Goal: Information Seeking & Learning: Check status

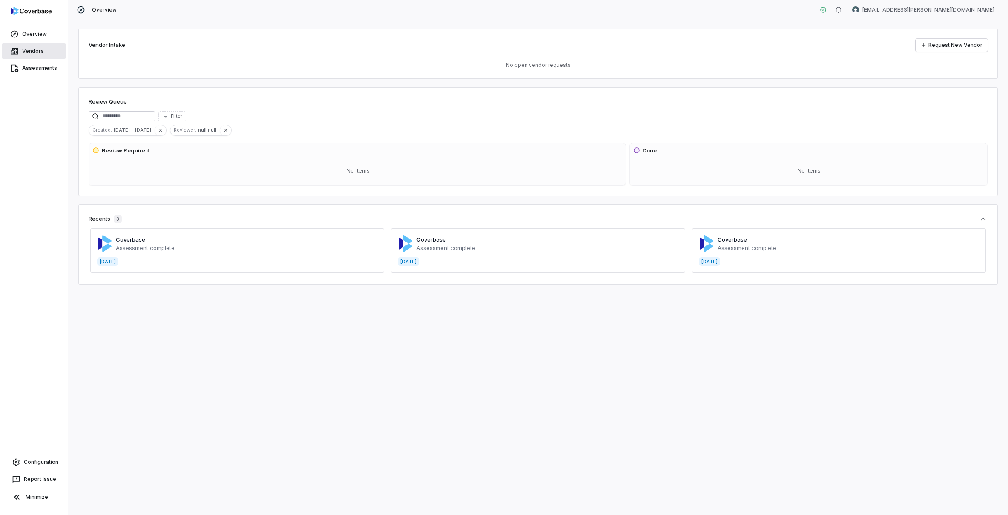
click at [41, 46] on link "Vendors" at bounding box center [34, 50] width 64 height 15
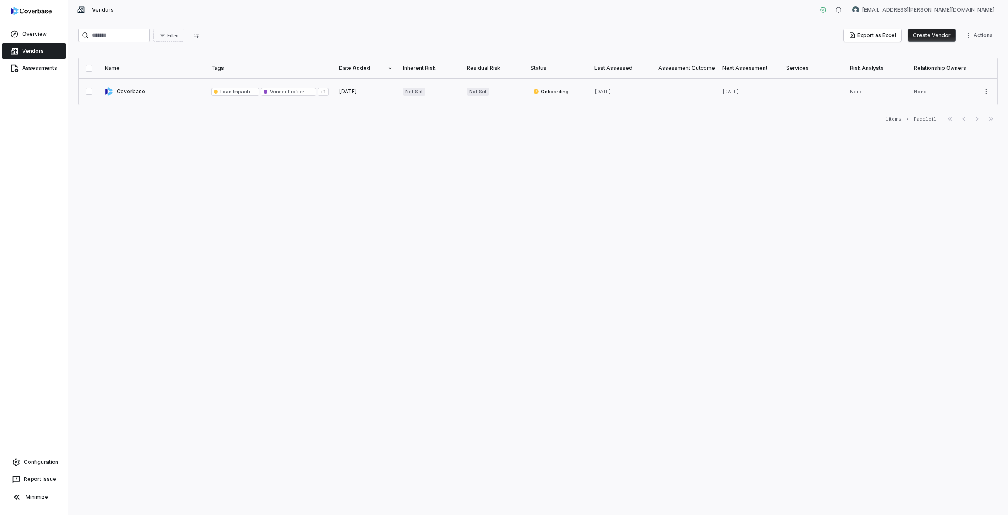
click at [159, 90] on link at bounding box center [153, 91] width 106 height 26
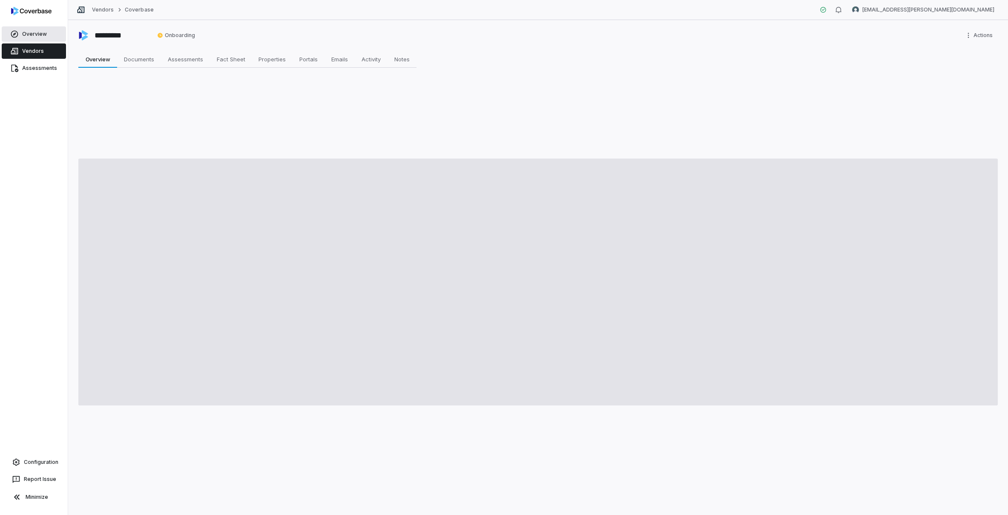
click at [23, 31] on span "Overview" at bounding box center [34, 34] width 25 height 7
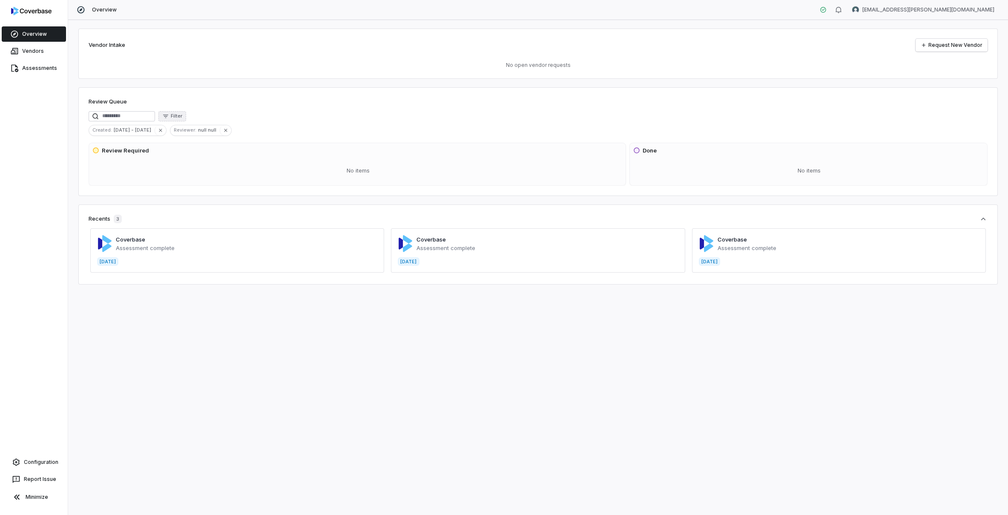
click at [182, 118] on span "Filter" at bounding box center [176, 116] width 11 height 6
click at [349, 106] on div "Review Queue" at bounding box center [538, 102] width 899 height 10
click at [45, 464] on span "Configuration" at bounding box center [41, 461] width 34 height 7
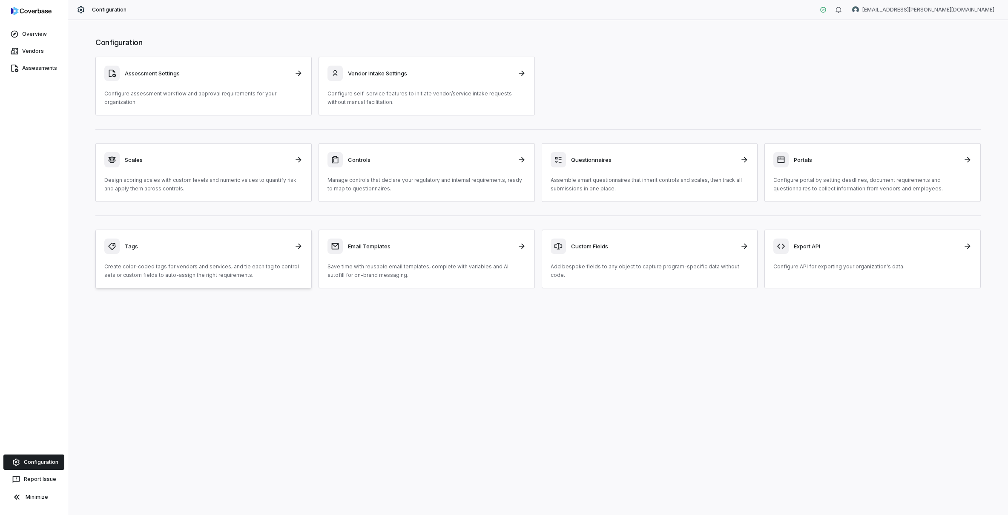
click at [185, 251] on div "Tags" at bounding box center [203, 245] width 198 height 15
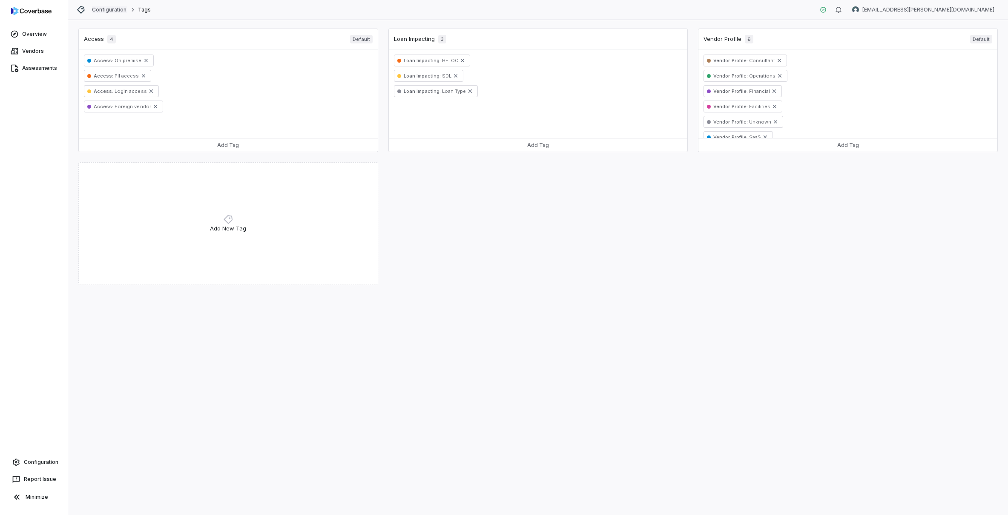
click at [115, 10] on link "Configuration" at bounding box center [109, 9] width 35 height 7
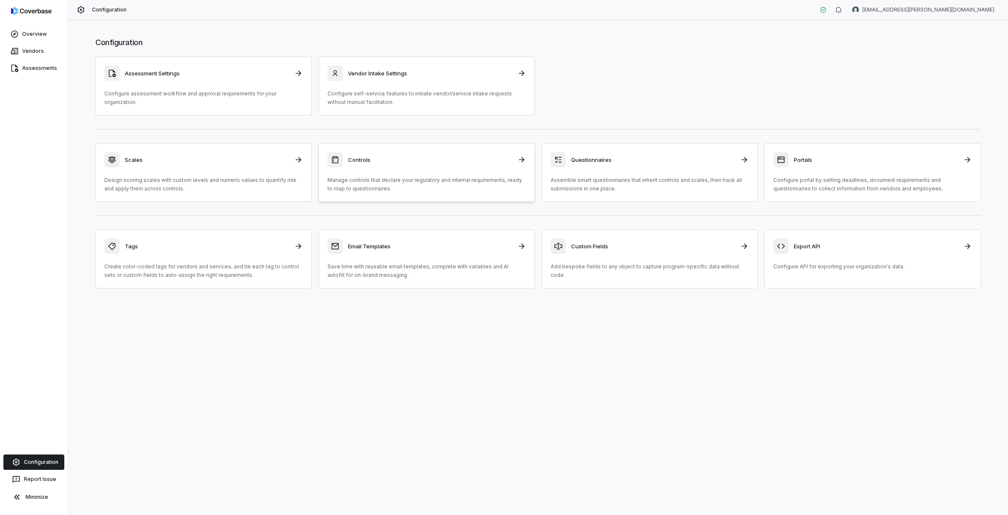
click at [405, 157] on h3 "Controls" at bounding box center [430, 160] width 164 height 8
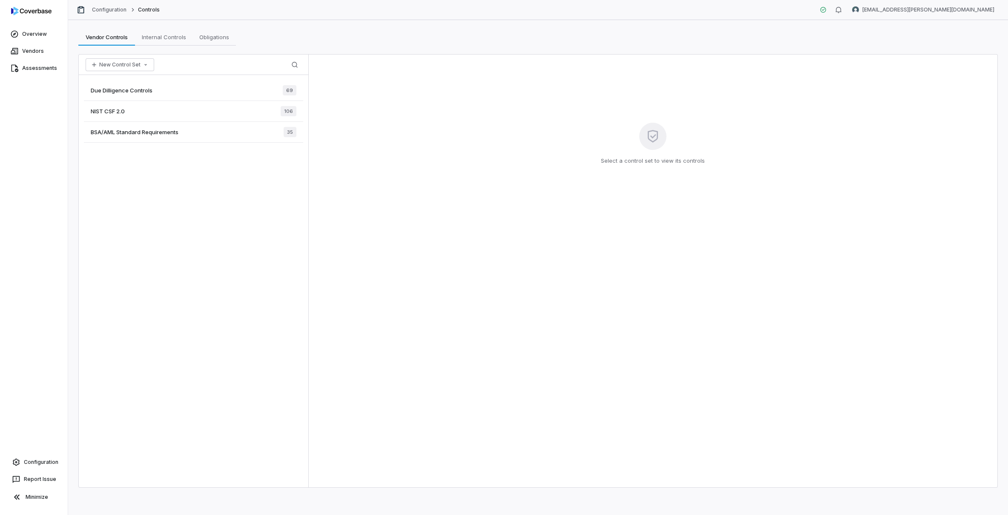
click at [146, 91] on span "Due Dilligence Controls" at bounding box center [122, 90] width 62 height 8
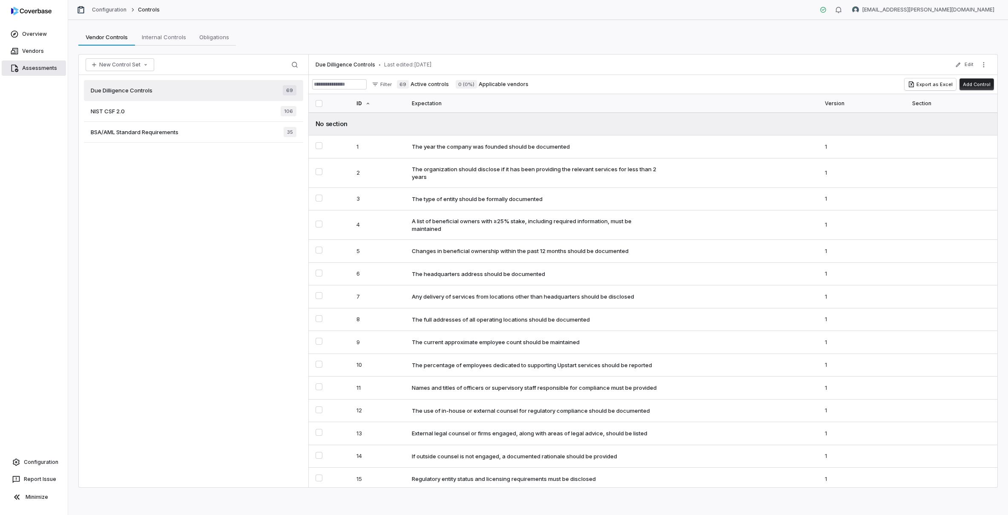
click at [39, 63] on link "Assessments" at bounding box center [34, 67] width 64 height 15
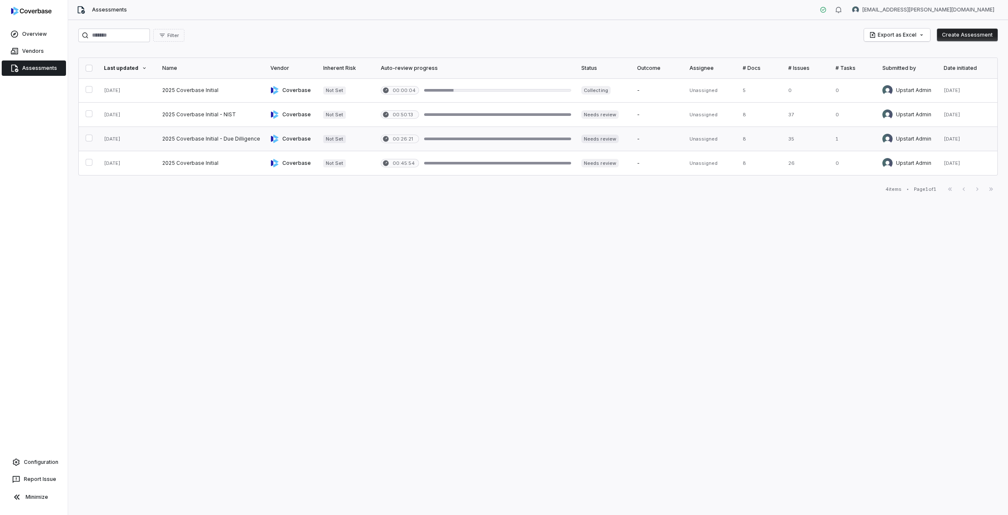
click at [139, 146] on link at bounding box center [128, 139] width 58 height 24
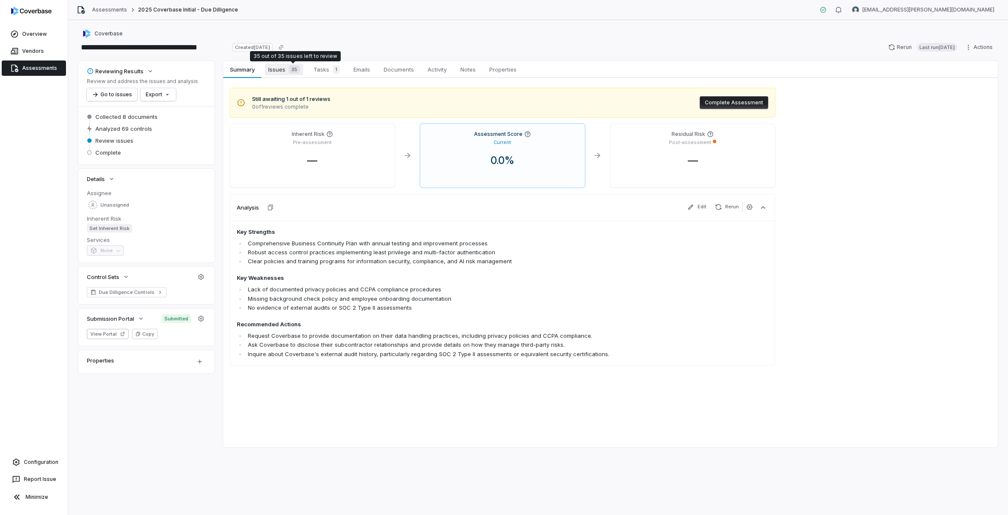
click at [292, 64] on span "Issues 35" at bounding box center [284, 69] width 38 height 12
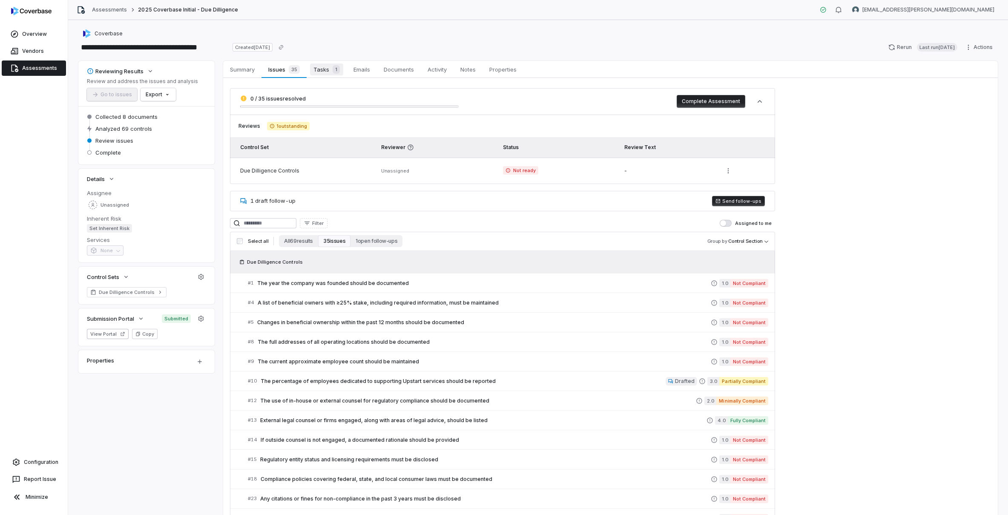
click at [338, 72] on span "1" at bounding box center [335, 69] width 7 height 9
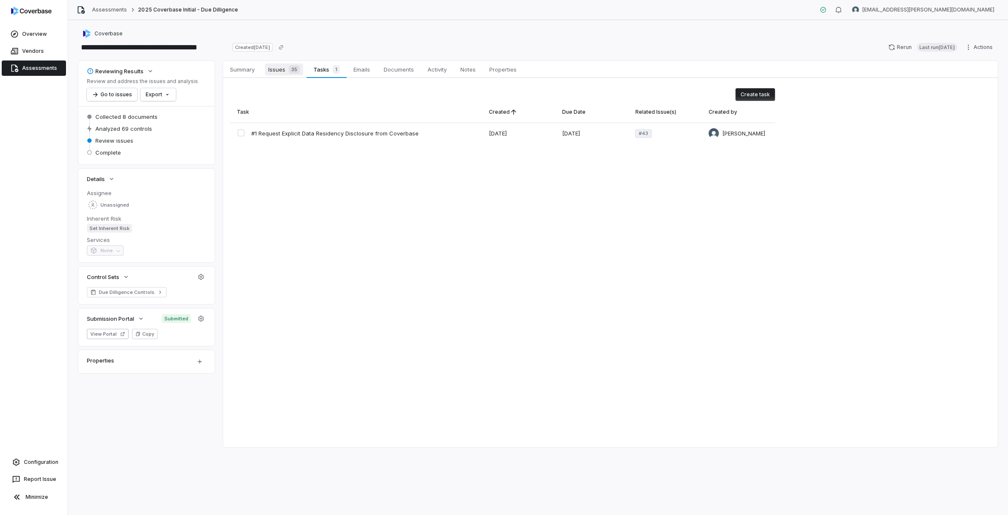
click at [281, 72] on span "Issues 35" at bounding box center [284, 69] width 38 height 12
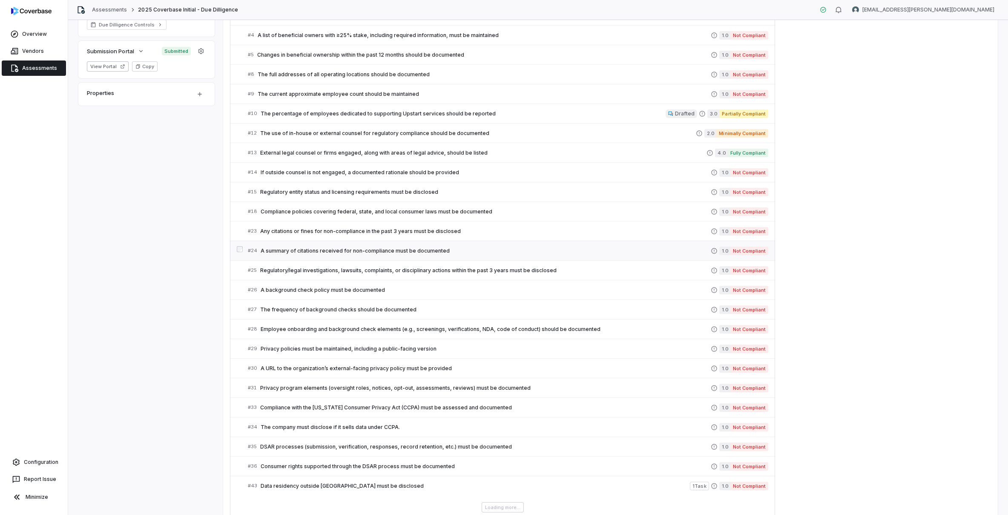
scroll to position [309, 0]
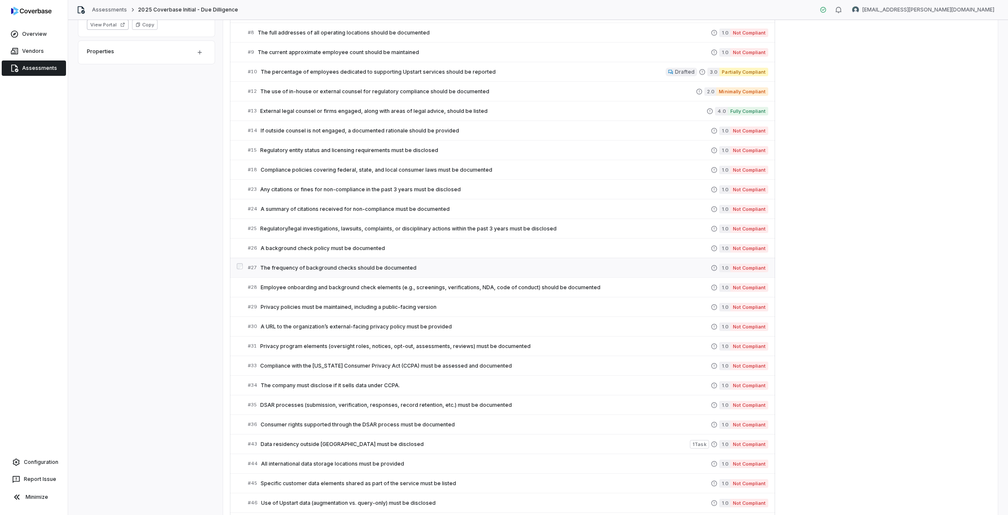
click at [424, 271] on div "# 27 The frequency of background checks should be documented" at bounding box center [479, 267] width 463 height 9
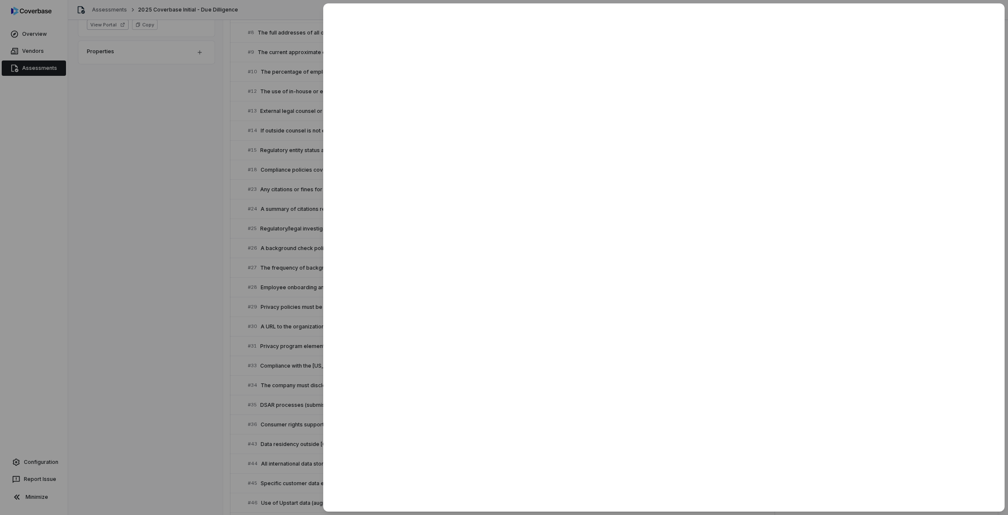
click at [169, 325] on div at bounding box center [504, 257] width 1008 height 515
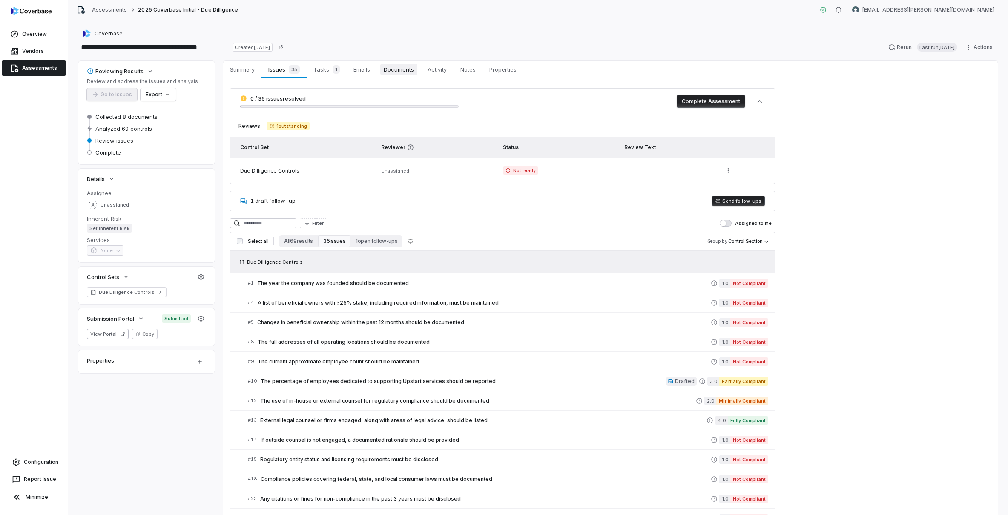
click at [393, 69] on span "Documents" at bounding box center [398, 69] width 37 height 11
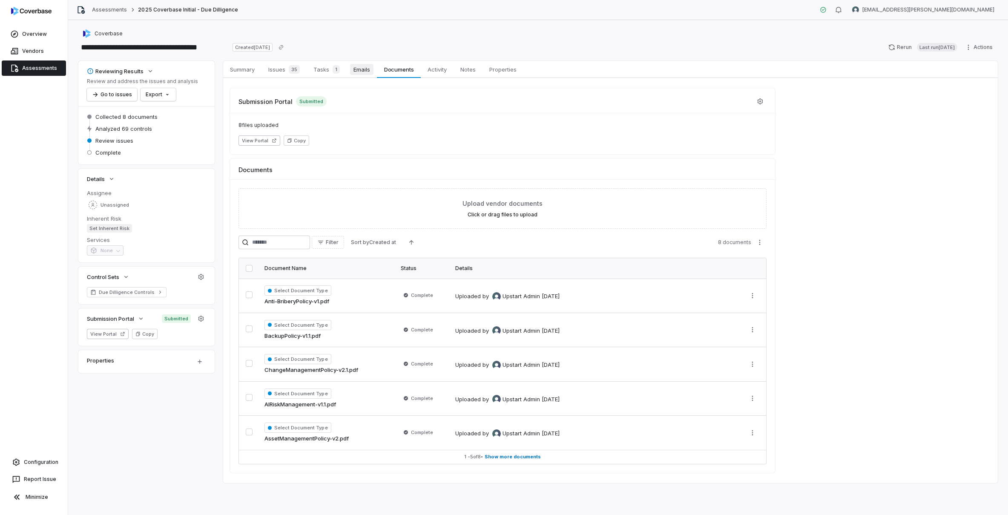
click at [362, 68] on span "Emails" at bounding box center [361, 69] width 23 height 11
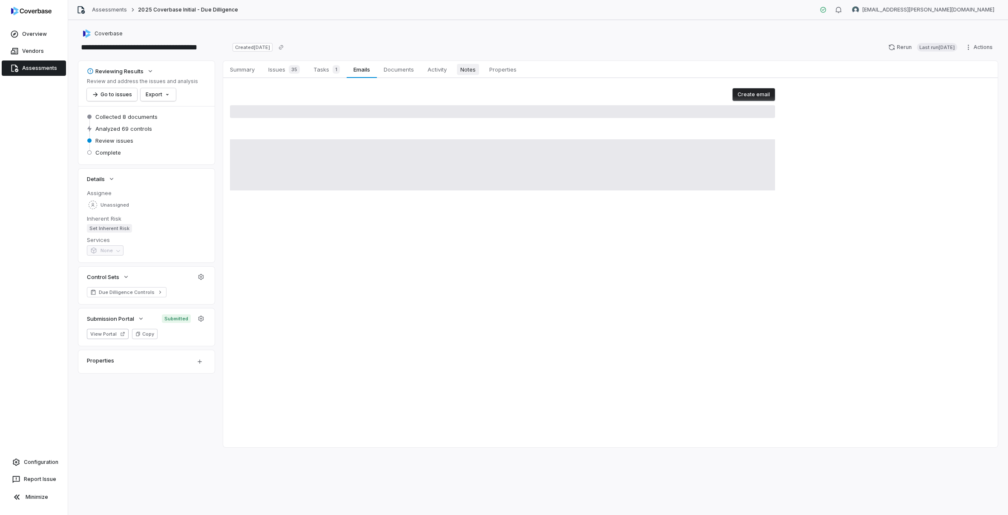
click at [459, 74] on span "Notes" at bounding box center [468, 69] width 22 height 11
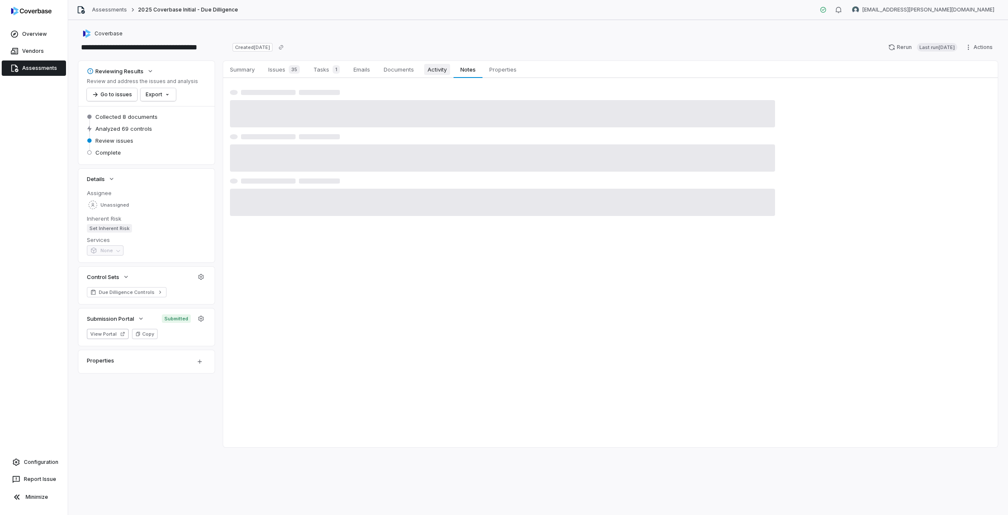
click at [444, 73] on span "Activity" at bounding box center [437, 69] width 26 height 11
click at [254, 73] on span "Summary" at bounding box center [242, 69] width 32 height 11
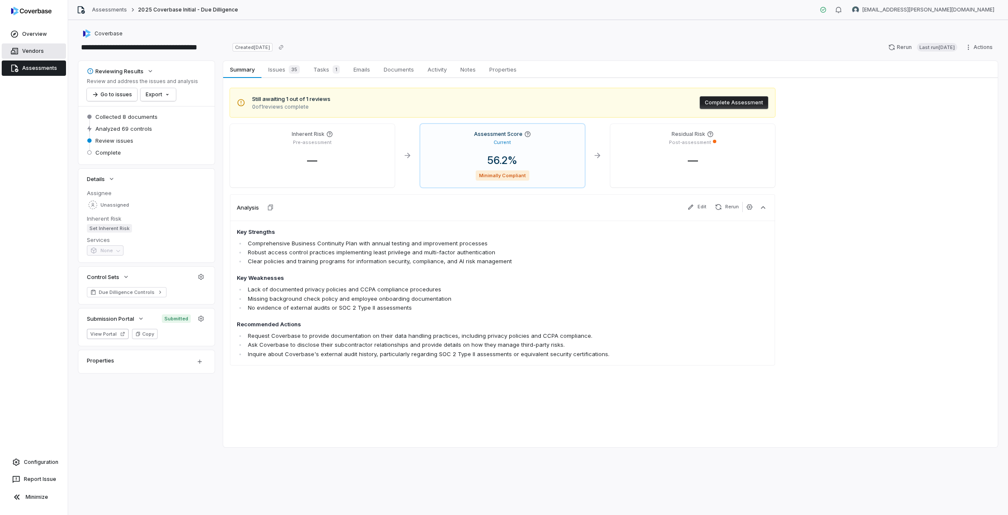
click at [27, 49] on span "Vendors" at bounding box center [33, 51] width 22 height 7
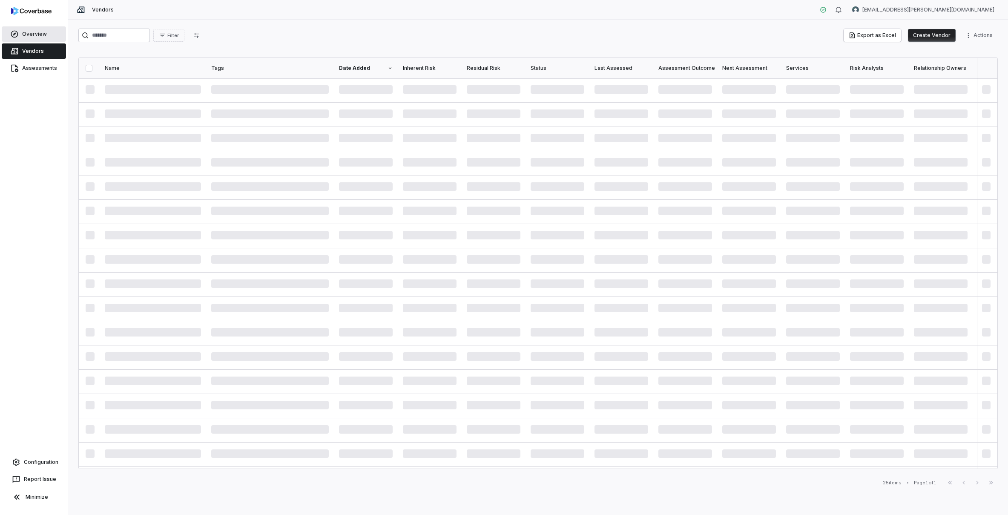
click at [43, 32] on span "Overview" at bounding box center [34, 34] width 25 height 7
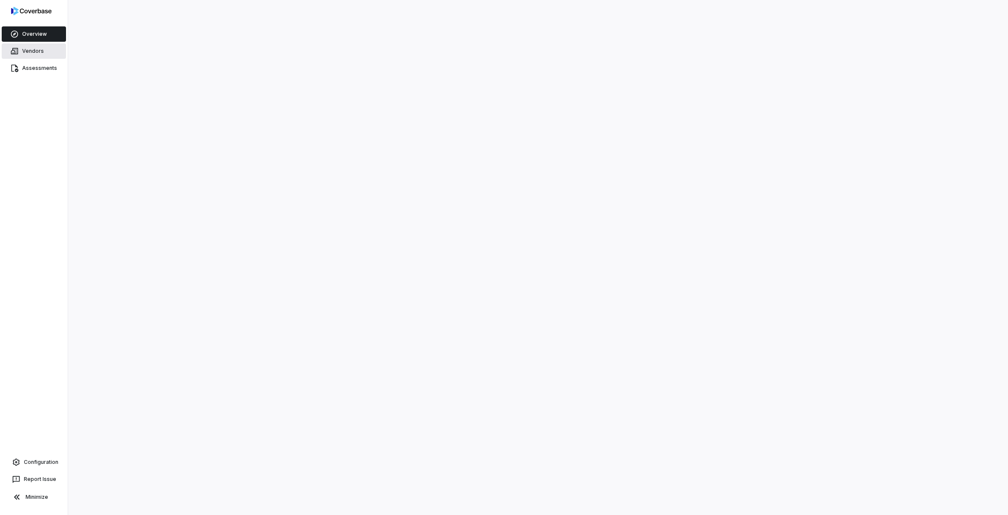
click at [37, 54] on span "Vendors" at bounding box center [33, 51] width 22 height 7
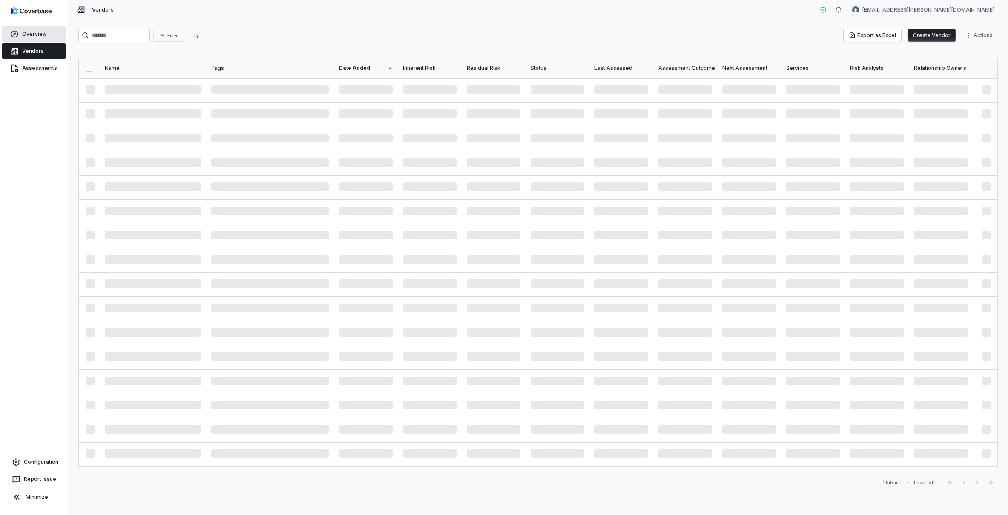
click at [41, 29] on link "Overview" at bounding box center [34, 33] width 64 height 15
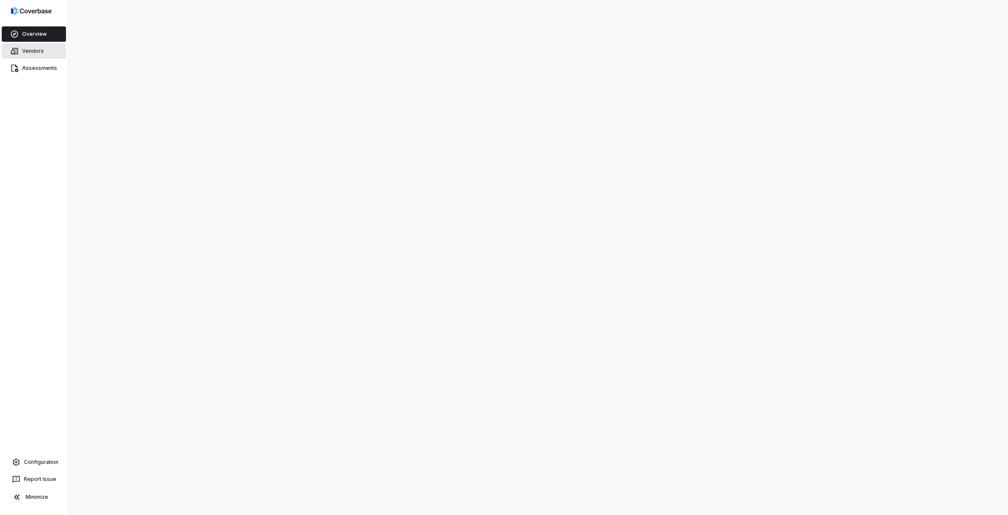
click at [43, 54] on link "Vendors" at bounding box center [34, 50] width 64 height 15
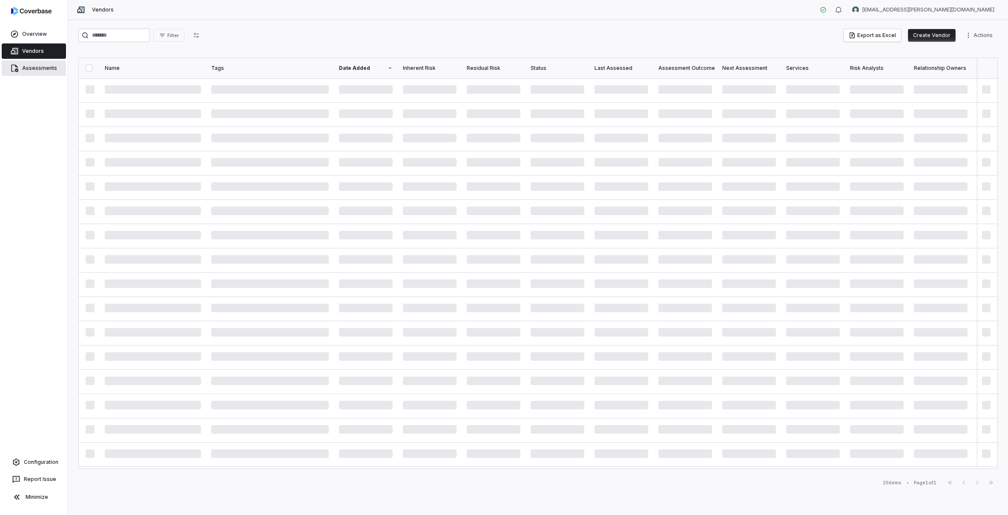
click at [43, 61] on link "Assessments" at bounding box center [34, 67] width 64 height 15
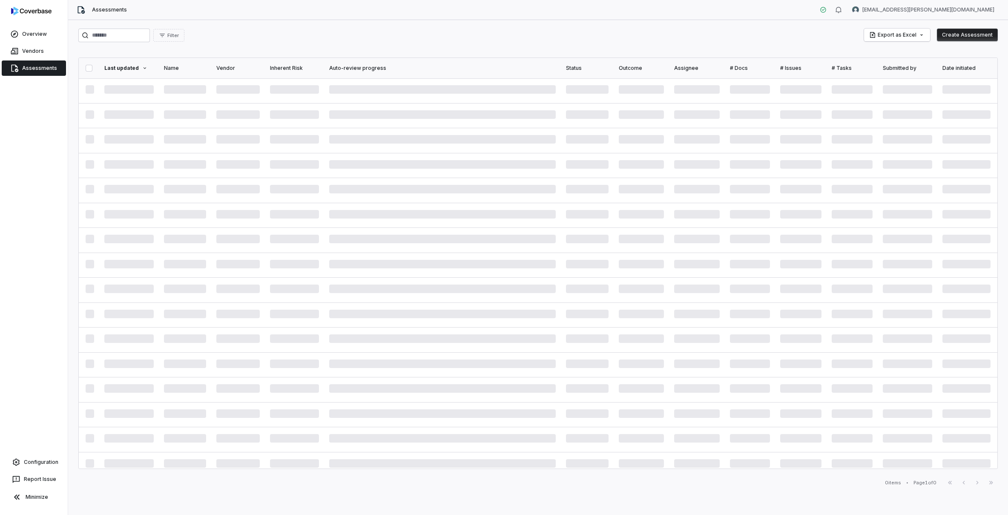
click at [48, 43] on div "Vendors" at bounding box center [34, 51] width 68 height 17
click at [48, 37] on link "Overview" at bounding box center [34, 33] width 64 height 15
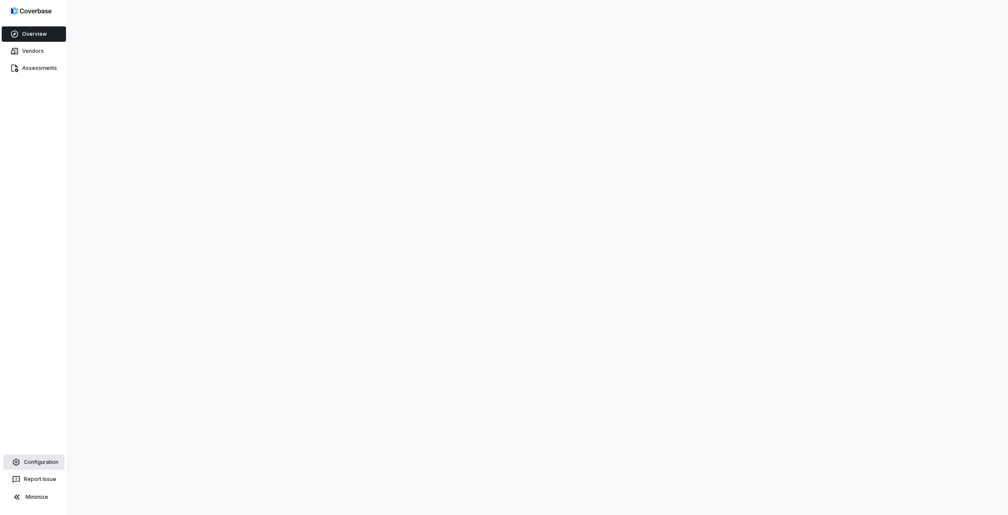
click at [56, 459] on span "Configuration" at bounding box center [41, 461] width 34 height 7
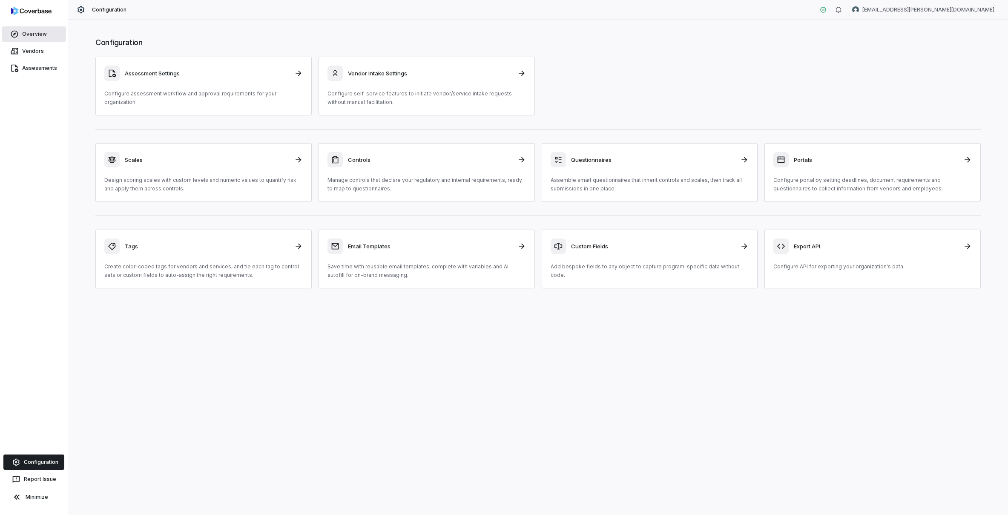
click at [38, 26] on link "Overview" at bounding box center [34, 33] width 64 height 15
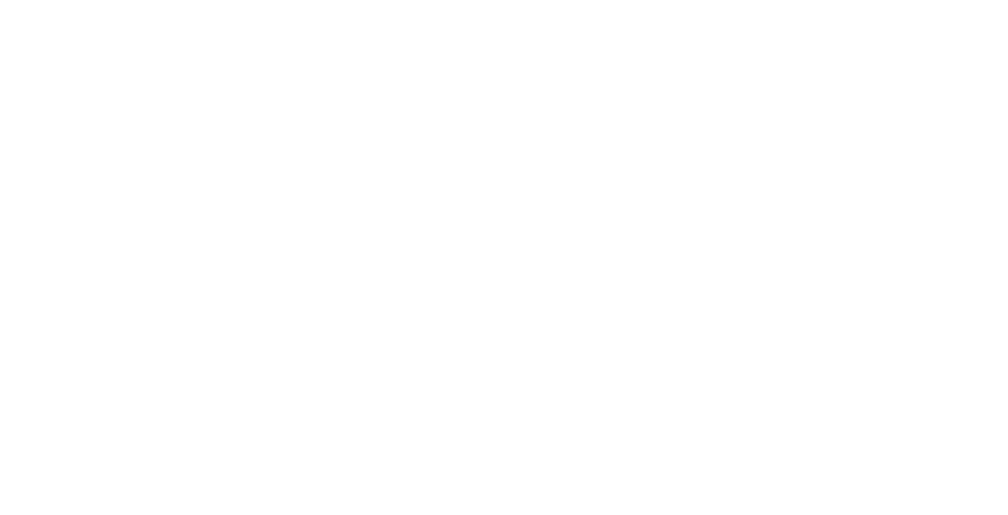
click at [92, 0] on html at bounding box center [504, 0] width 1008 height 0
